Goal: Obtain resource: Download file/media

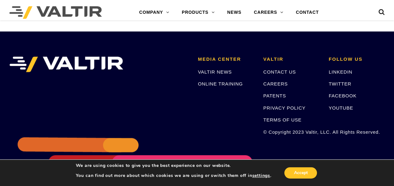
scroll to position [1849, 0]
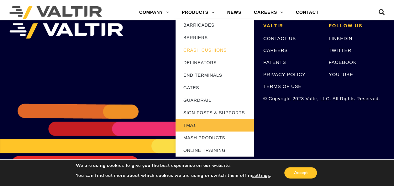
click at [192, 121] on link "TMAs" at bounding box center [214, 125] width 78 height 13
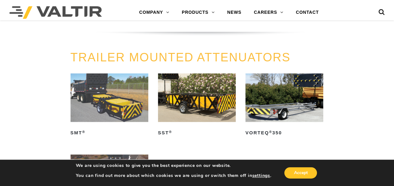
scroll to position [533, 0]
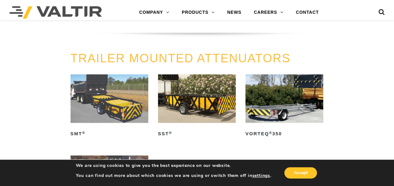
click at [167, 108] on img at bounding box center [197, 98] width 78 height 49
click at [170, 105] on img at bounding box center [197, 98] width 78 height 49
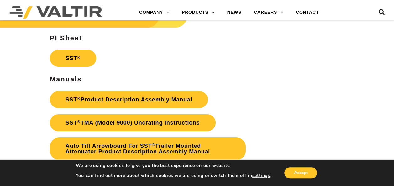
scroll to position [1120, 0]
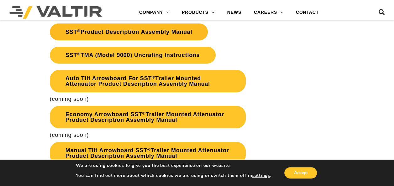
click at [121, 33] on link "SST ® Product Description Assembly Manual" at bounding box center [129, 31] width 158 height 17
